Goal: Information Seeking & Learning: Learn about a topic

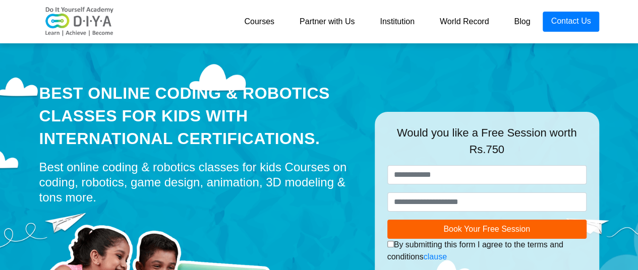
click at [248, 23] on link "Courses" at bounding box center [258, 22] width 55 height 20
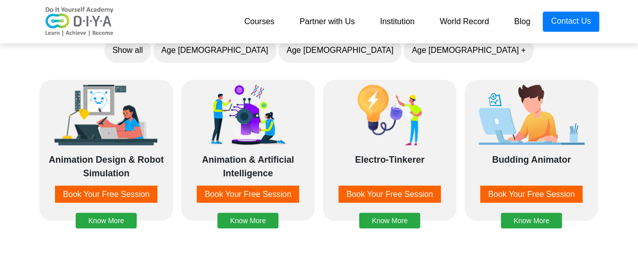
scroll to position [857, 0]
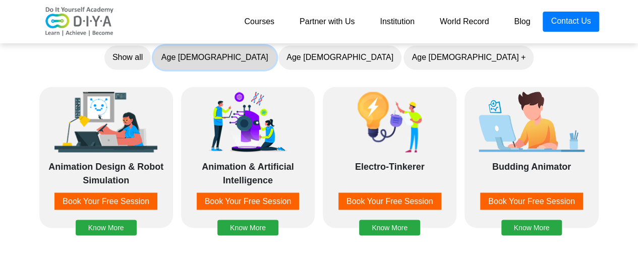
click at [276, 57] on button "Age 5-7" at bounding box center [214, 57] width 123 height 24
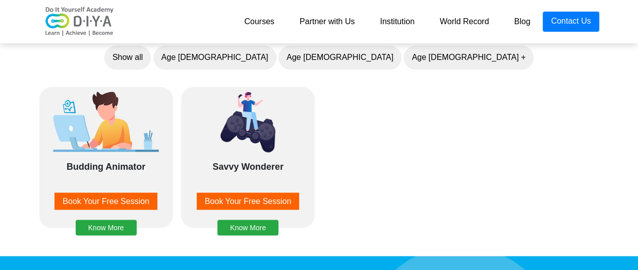
click at [1, 191] on section "Personalized courses for kids We offer self-paced online coding classes for kid…" at bounding box center [319, 89] width 638 height 324
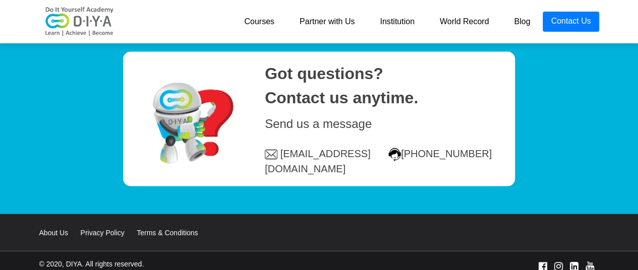
scroll to position [4662, 0]
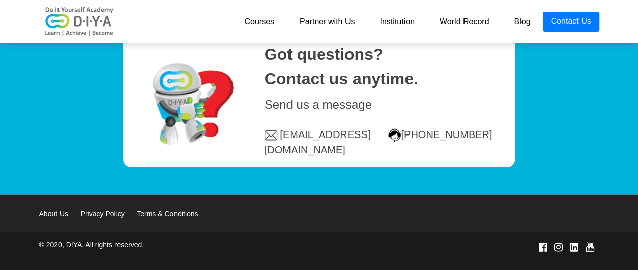
click at [388, 25] on link "Institution" at bounding box center [396, 22] width 59 height 20
